Goal: Information Seeking & Learning: Learn about a topic

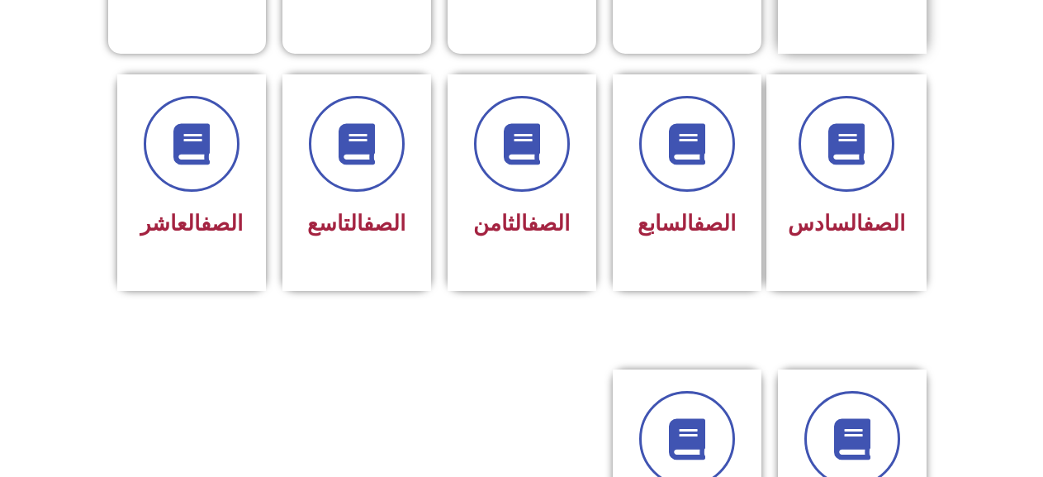
scroll to position [661, 0]
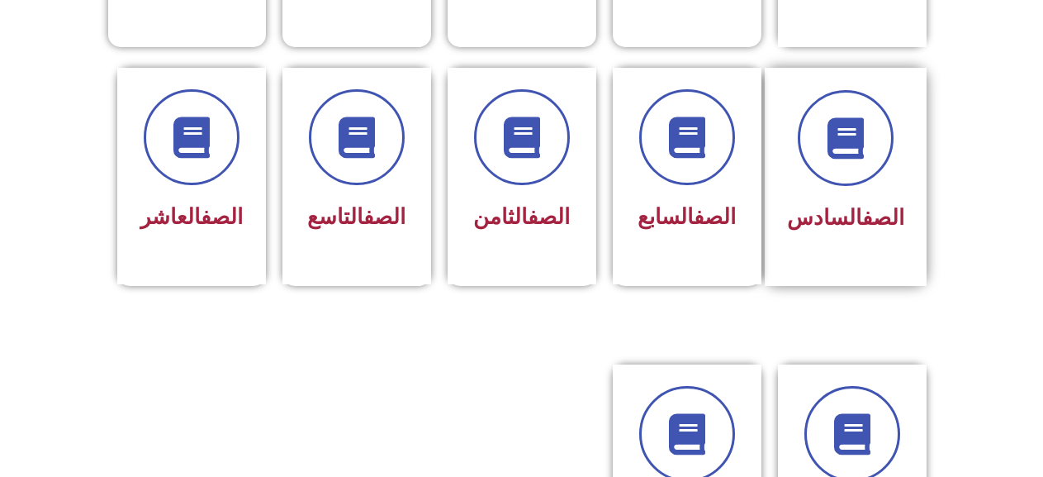
click at [832, 198] on div "الصف السادس" at bounding box center [845, 218] width 117 height 40
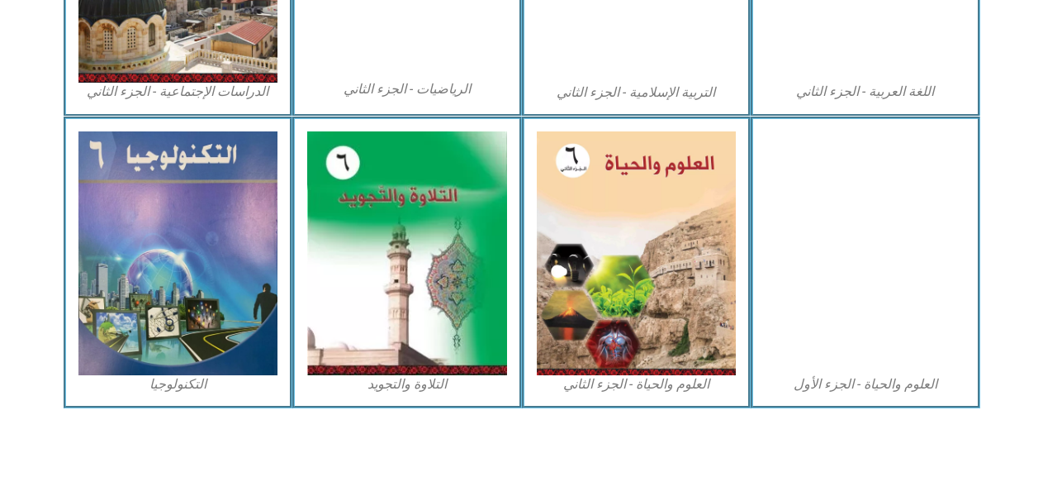
scroll to position [995, 0]
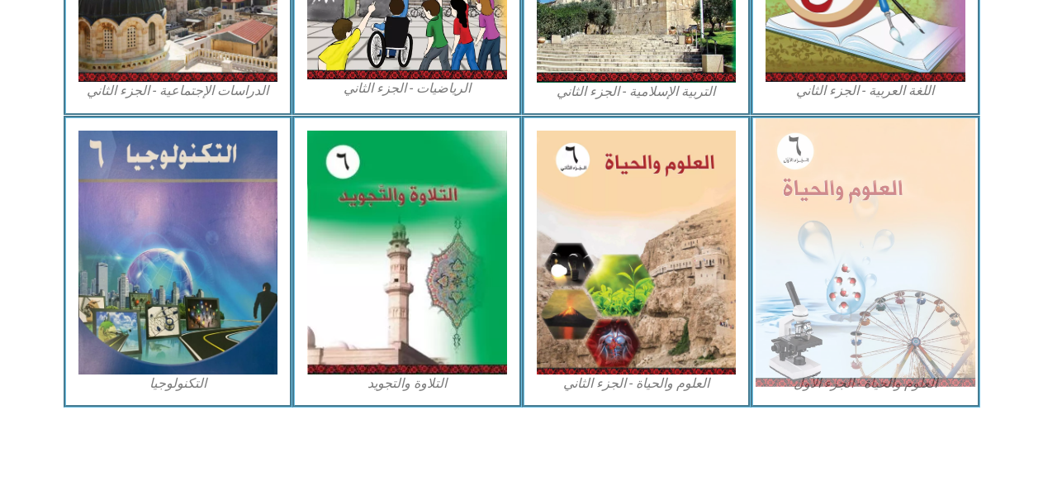
click at [905, 193] on img at bounding box center [866, 252] width 220 height 268
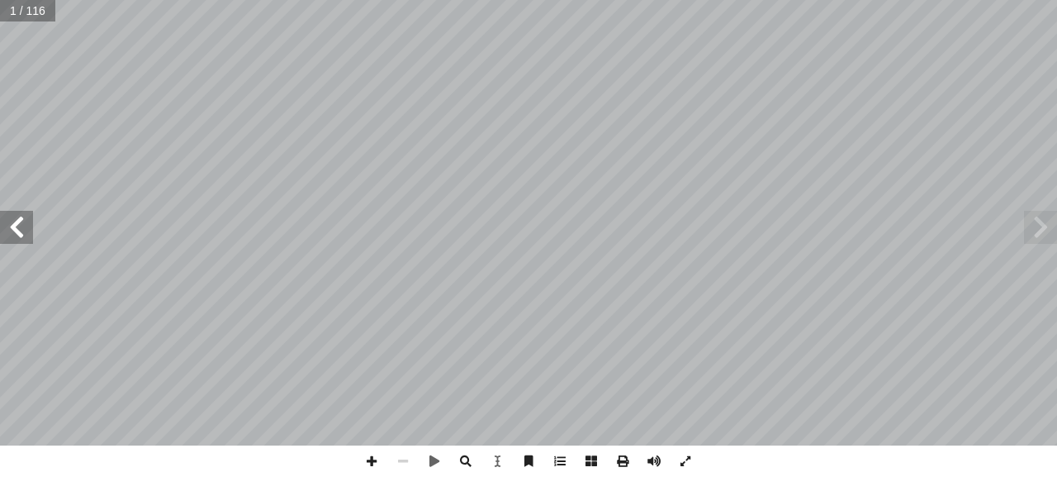
click at [16, 226] on span at bounding box center [16, 227] width 33 height 33
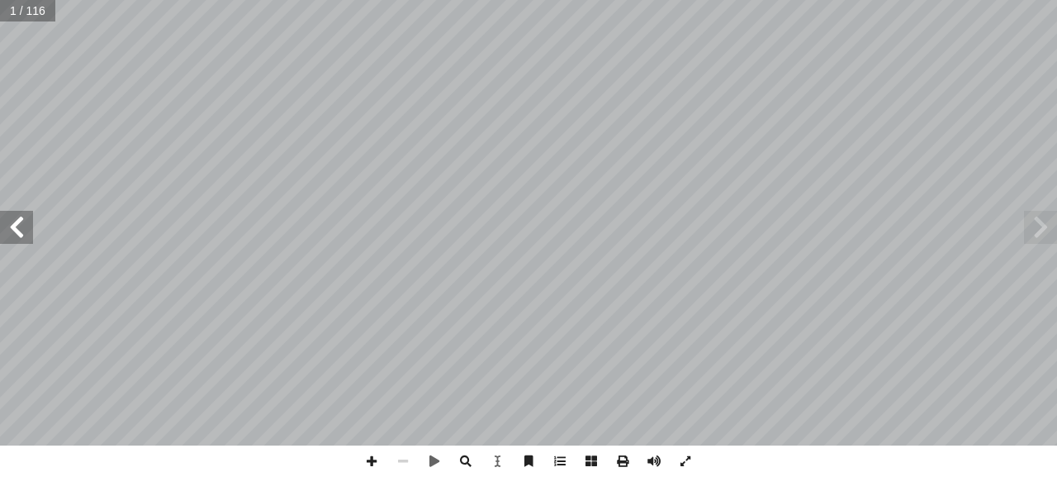
click at [16, 226] on span at bounding box center [16, 227] width 33 height 33
click at [17, 226] on span at bounding box center [16, 227] width 33 height 33
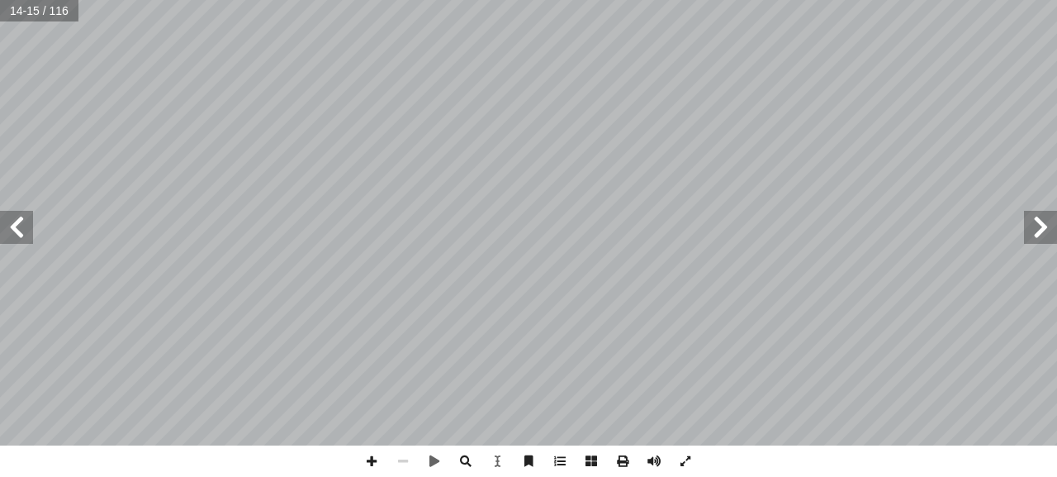
click at [17, 226] on span at bounding box center [16, 227] width 33 height 33
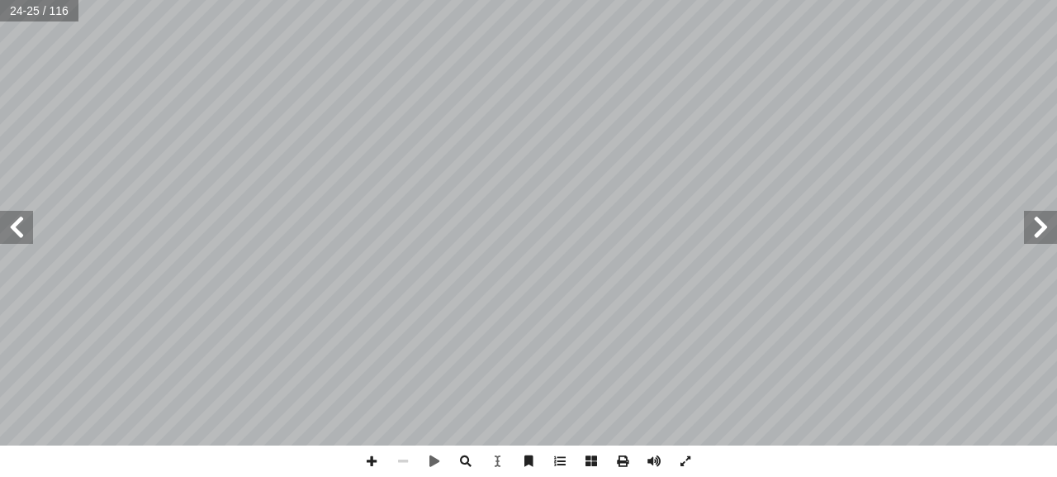
click at [17, 226] on span at bounding box center [16, 227] width 33 height 33
drag, startPoint x: 369, startPoint y: 462, endPoint x: 361, endPoint y: 453, distance: 12.3
click at [369, 461] on span at bounding box center [371, 460] width 31 height 31
click at [16, 226] on span at bounding box center [16, 227] width 33 height 33
click at [17, 232] on span at bounding box center [16, 227] width 33 height 33
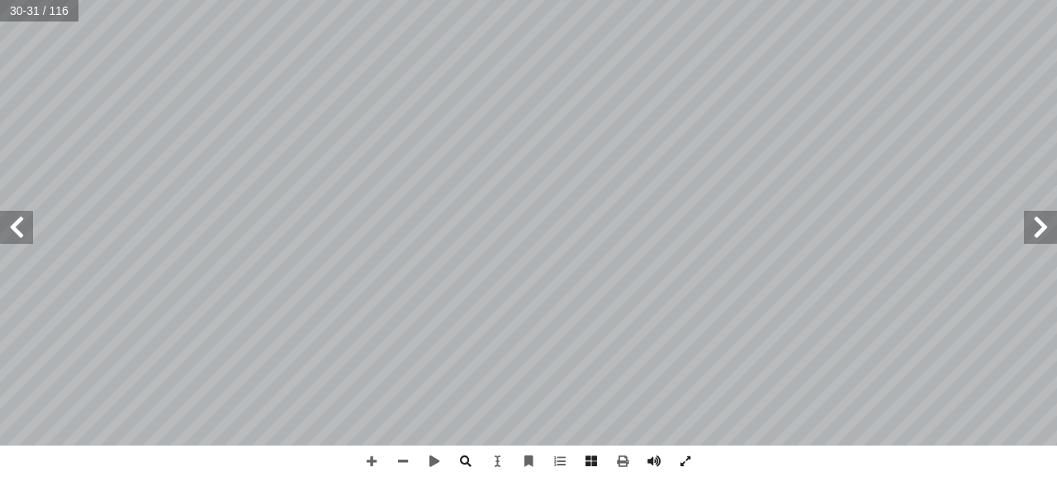
click at [240, 451] on div "26 ش ِ ناق ُ ر وأ ِّ ك َ ف ُ أ ات ّ لمحــل � نشــتريه مــن ّ ئــي � غذ ٍ منتــج…" at bounding box center [528, 238] width 1057 height 477
drag, startPoint x: 366, startPoint y: 459, endPoint x: 361, endPoint y: 449, distance: 11.1
click at [366, 459] on span at bounding box center [371, 460] width 31 height 31
click at [738, 0] on html "الصفحة الرئيسية الصف الأول الصف الثاني الصف الثالث الصف الرابع الصف الخامس الصف…" at bounding box center [528, 75] width 1057 height 150
